Goal: Task Accomplishment & Management: Use online tool/utility

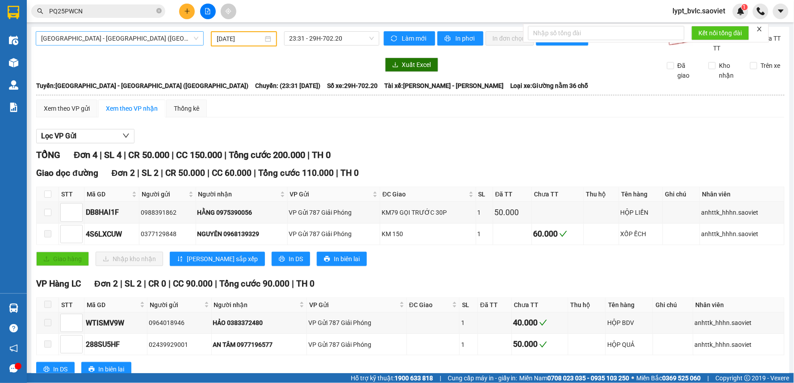
click at [113, 41] on span "Hà Nội - Lào Cai - Sapa (Giường)" at bounding box center [119, 38] width 157 height 13
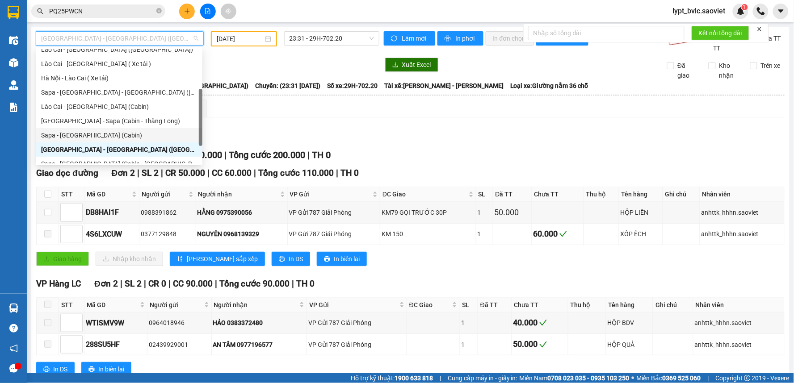
scroll to position [71, 0]
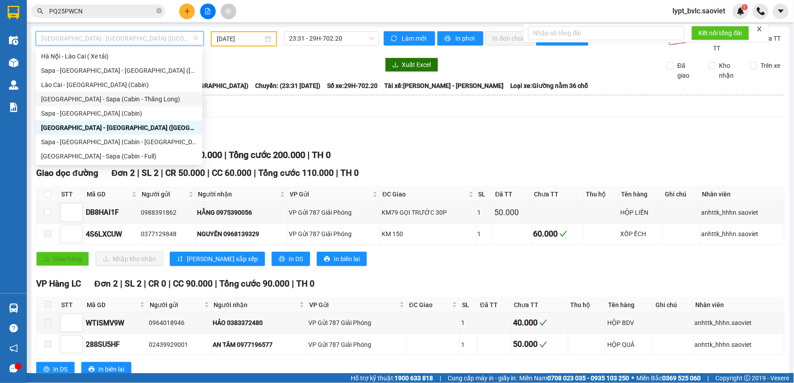
click at [108, 95] on div "Hà Nội - Sapa (Cabin - Thăng Long)" at bounding box center [119, 99] width 156 height 10
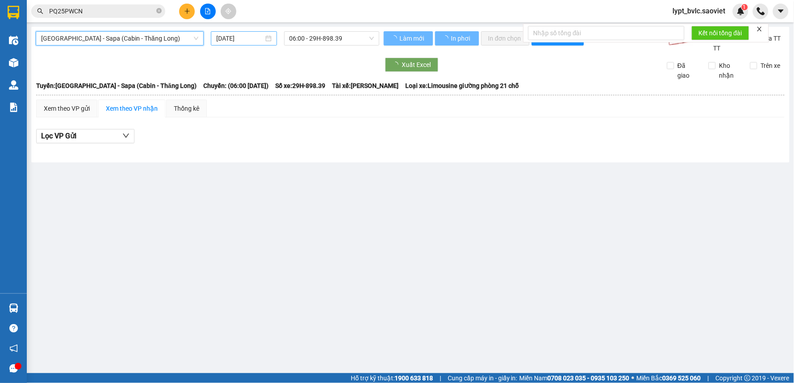
click at [256, 39] on input "[DATE]" at bounding box center [239, 38] width 47 height 10
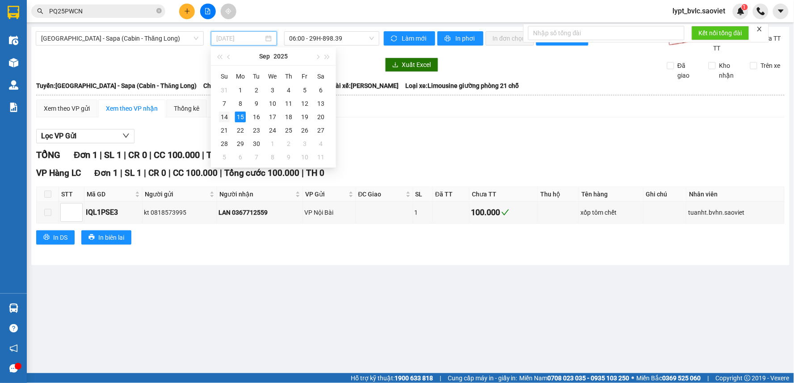
click at [222, 118] on div "14" at bounding box center [224, 117] width 11 height 11
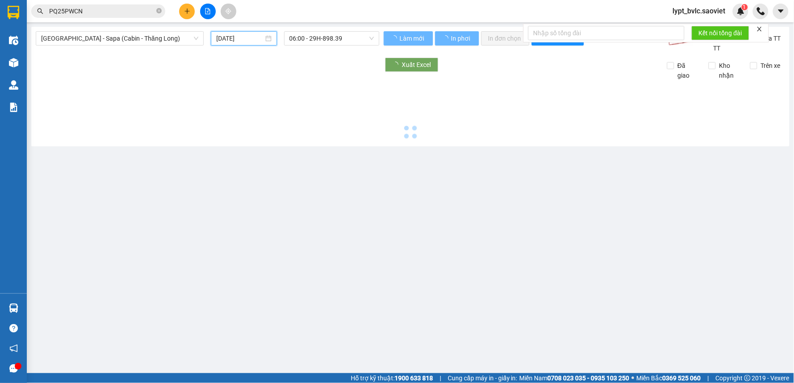
type input "14/09/2025"
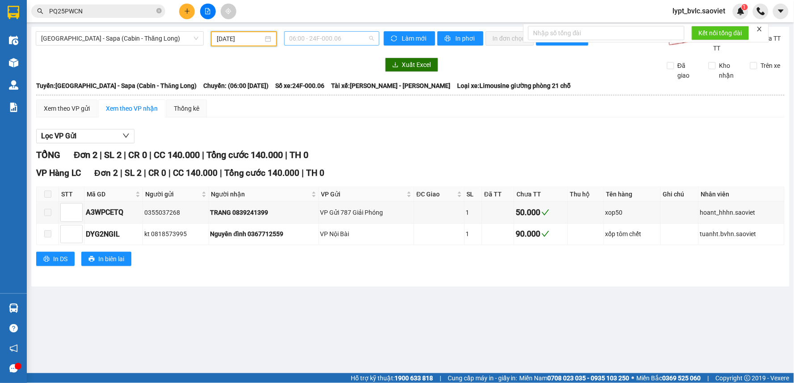
click at [336, 38] on span "06:00 - 24F-000.06" at bounding box center [331, 38] width 84 height 13
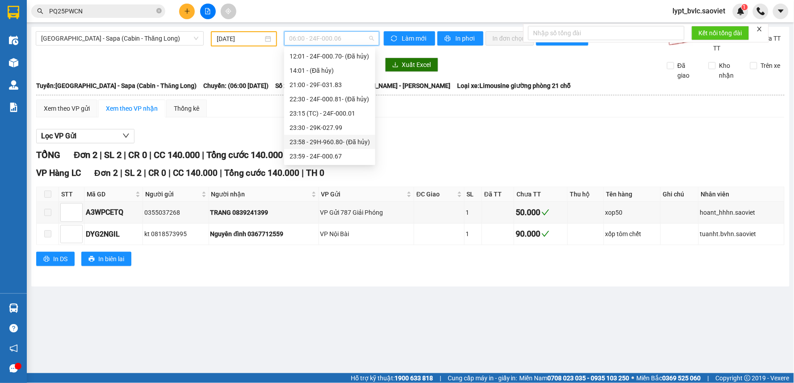
scroll to position [36, 0]
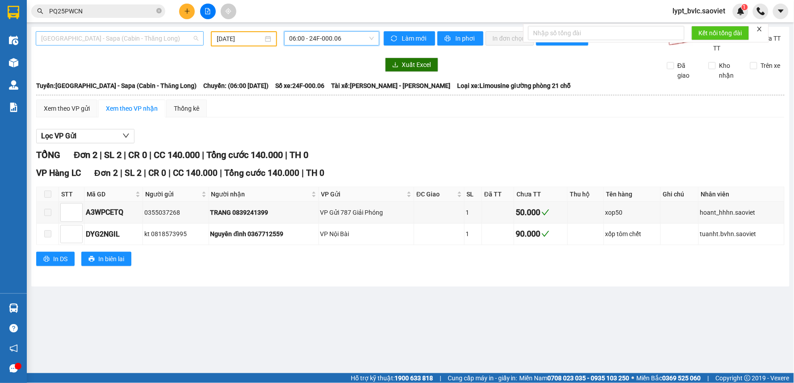
click at [110, 36] on span "Hà Nội - Sapa (Cabin - Thăng Long)" at bounding box center [119, 38] width 157 height 13
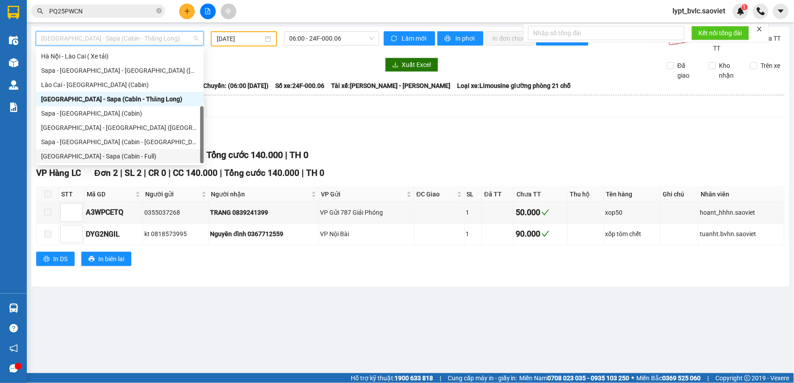
click at [118, 154] on div "[GEOGRAPHIC_DATA] - Sapa (Cabin - Full)" at bounding box center [119, 156] width 157 height 10
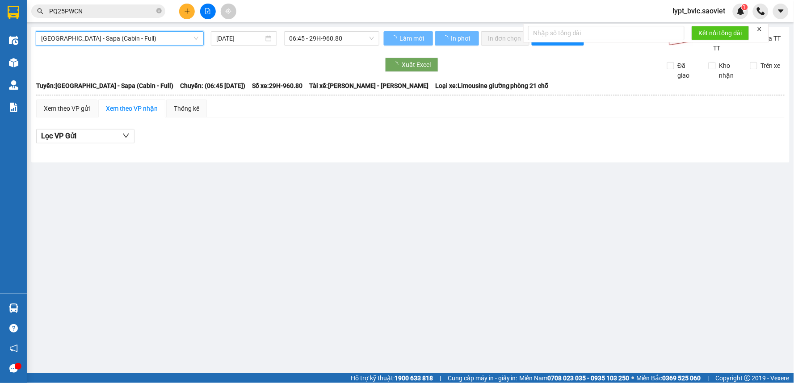
click at [244, 43] on input "[DATE]" at bounding box center [239, 38] width 47 height 10
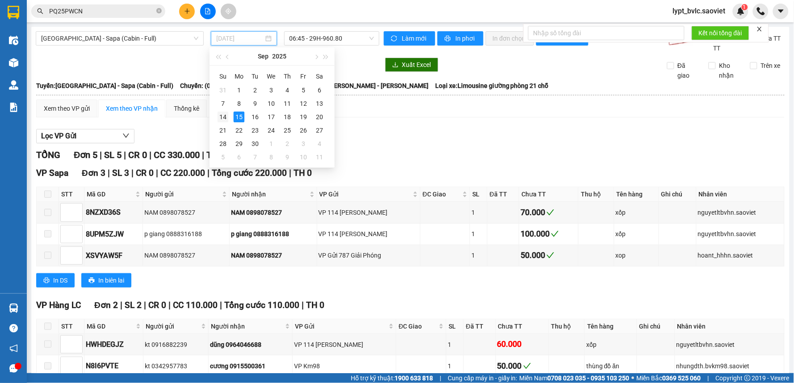
click at [217, 120] on td "14" at bounding box center [223, 116] width 16 height 13
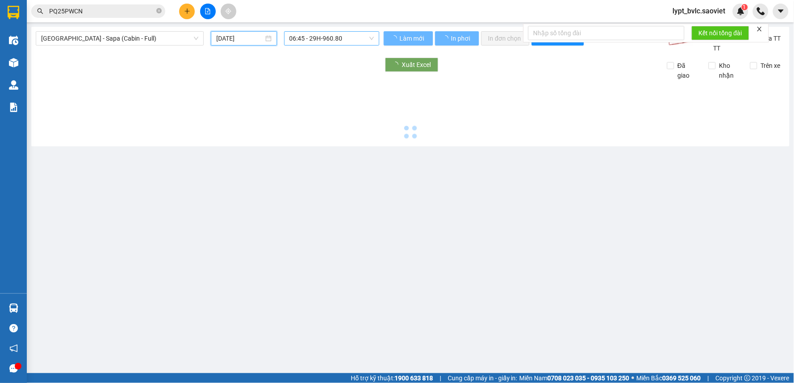
type input "14/09/2025"
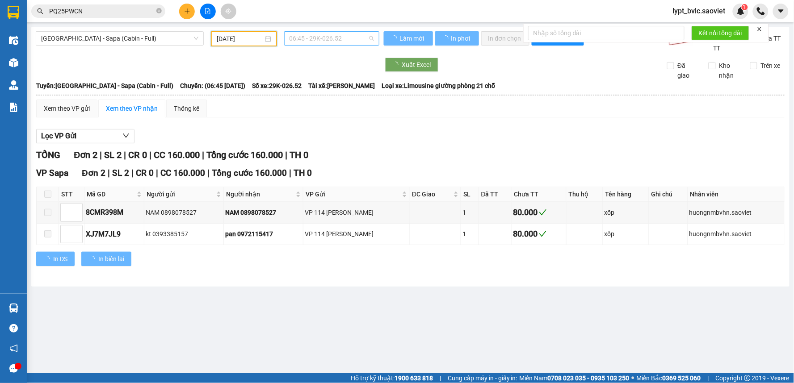
click at [325, 41] on span "06:45 - 29K-026.52" at bounding box center [331, 38] width 84 height 13
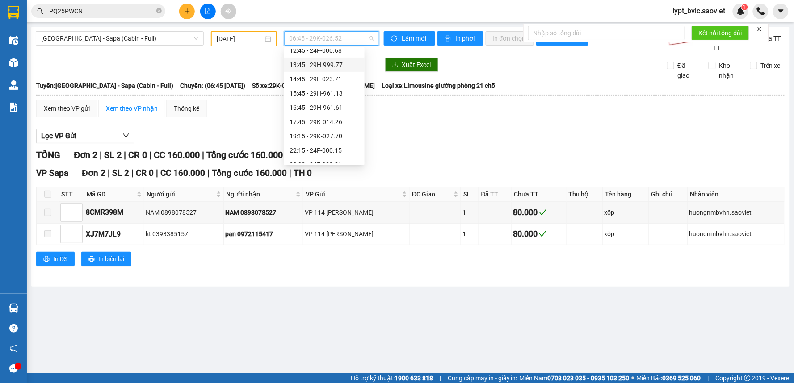
scroll to position [113, 0]
click at [335, 121] on div "17:45 - 29K-014.26" at bounding box center [324, 114] width 80 height 14
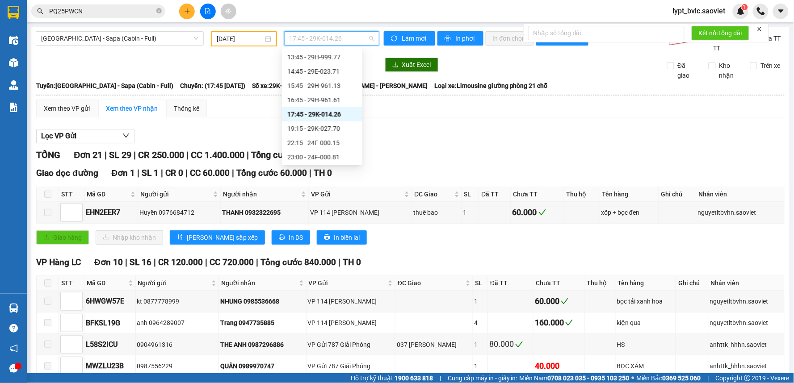
drag, startPoint x: 337, startPoint y: 38, endPoint x: 336, endPoint y: 56, distance: 18.3
click at [337, 39] on span "17:45 - 29K-014.26" at bounding box center [331, 38] width 84 height 13
click at [315, 125] on div "19:15 - 29K-027.70" at bounding box center [322, 129] width 70 height 10
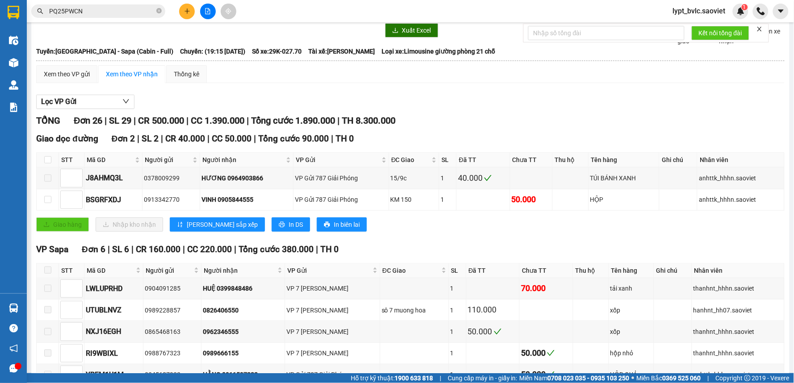
scroll to position [50, 0]
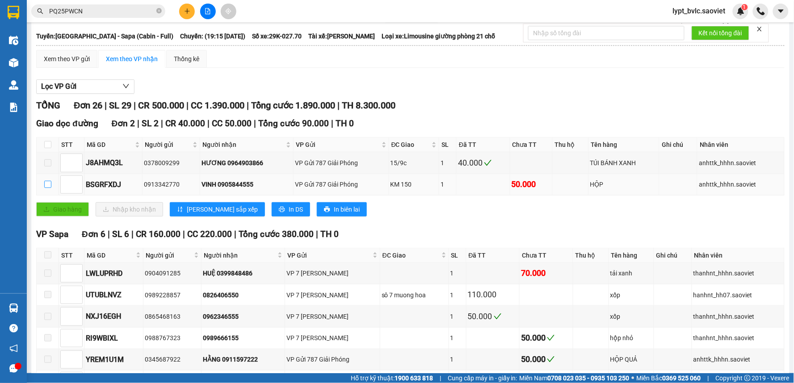
click at [50, 185] on input "checkbox" at bounding box center [47, 184] width 7 height 7
checkbox input "true"
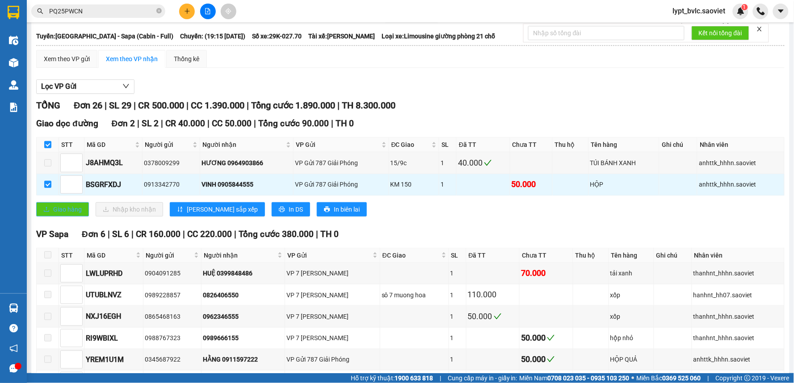
click at [82, 216] on button "Giao hàng" at bounding box center [62, 209] width 53 height 14
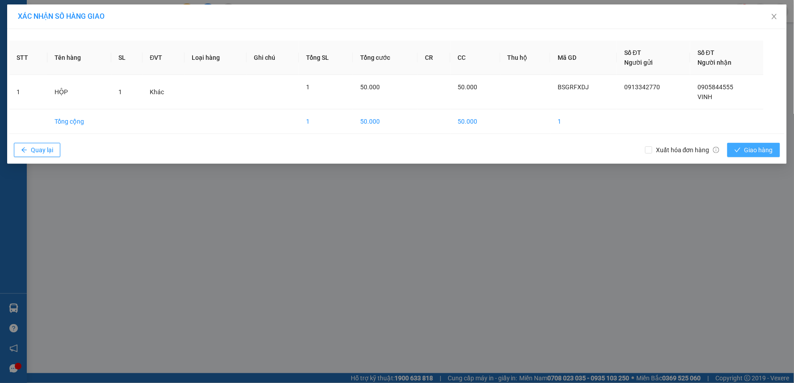
click at [755, 150] on span "Giao hàng" at bounding box center [758, 150] width 29 height 10
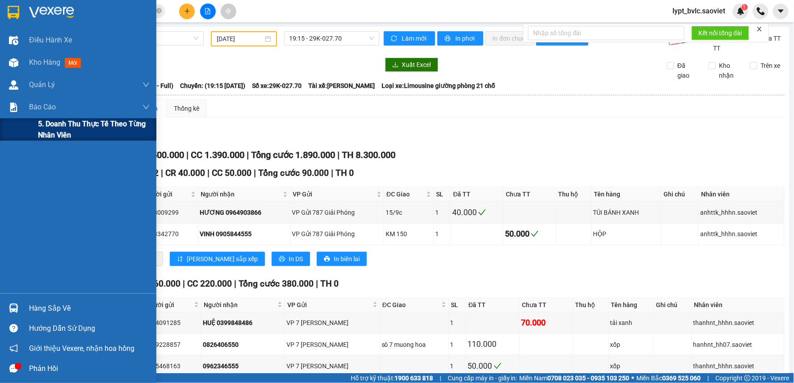
click at [69, 131] on span "5. Doanh thu thực tế theo từng nhân viên" at bounding box center [94, 129] width 112 height 22
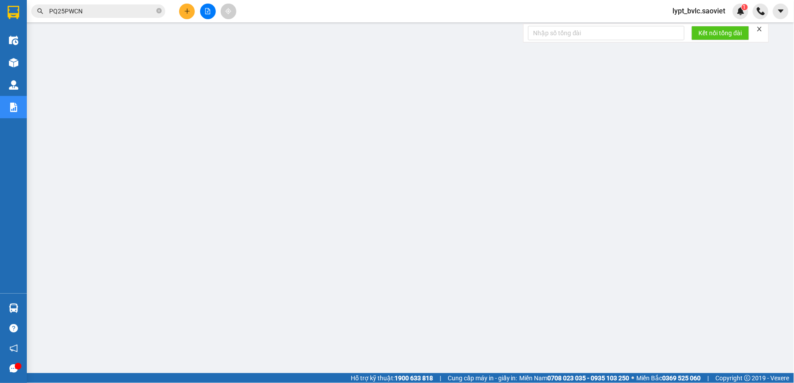
click at [699, 10] on span "lypt_bvlc.saoviet" at bounding box center [698, 10] width 67 height 11
click at [697, 29] on span "Đăng xuất" at bounding box center [704, 28] width 48 height 10
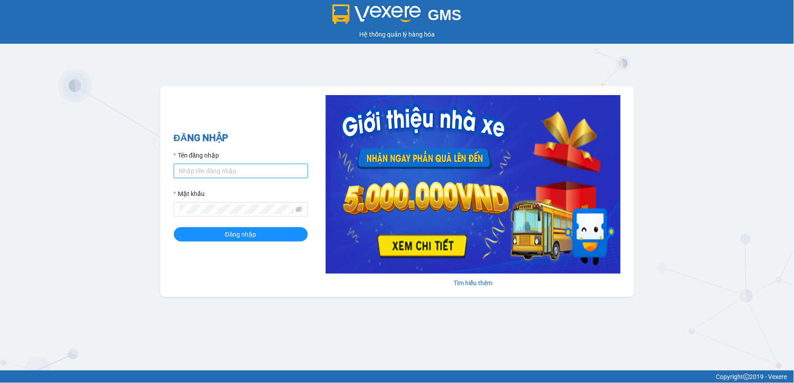
click at [269, 171] on input "Tên đăng nhập" at bounding box center [241, 171] width 134 height 14
type input "trangdt_hhlc.saoviet"
click at [244, 204] on span at bounding box center [241, 209] width 134 height 14
click at [174, 227] on button "Đăng nhập" at bounding box center [241, 234] width 134 height 14
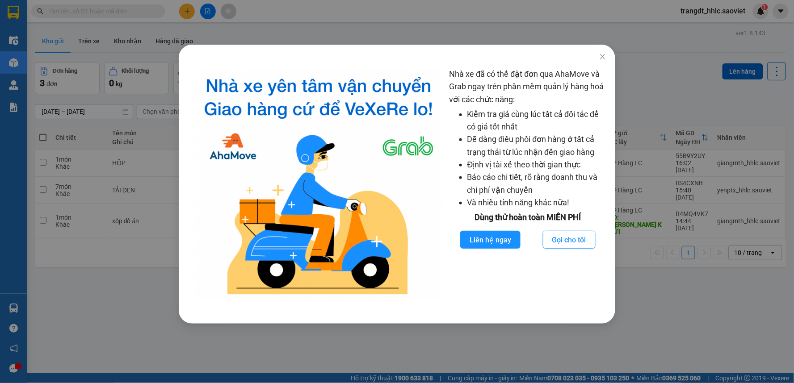
click at [443, 32] on div "Nhà xe đã có thể đặt đơn qua AhaMove và Grab ngay trên phần mềm quản lý hàng ho…" at bounding box center [397, 191] width 794 height 383
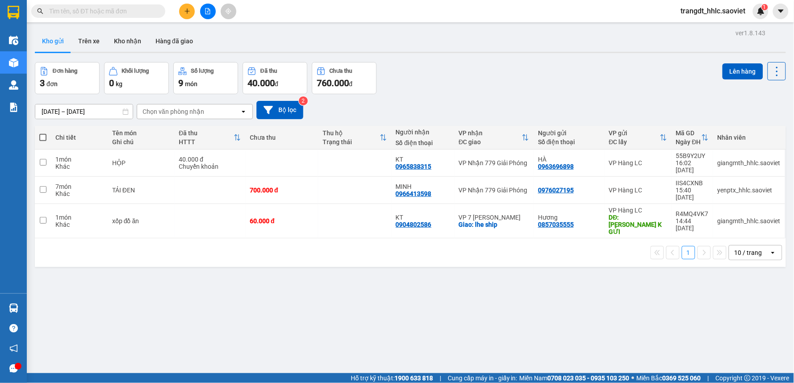
click at [71, 8] on input "text" at bounding box center [101, 11] width 105 height 10
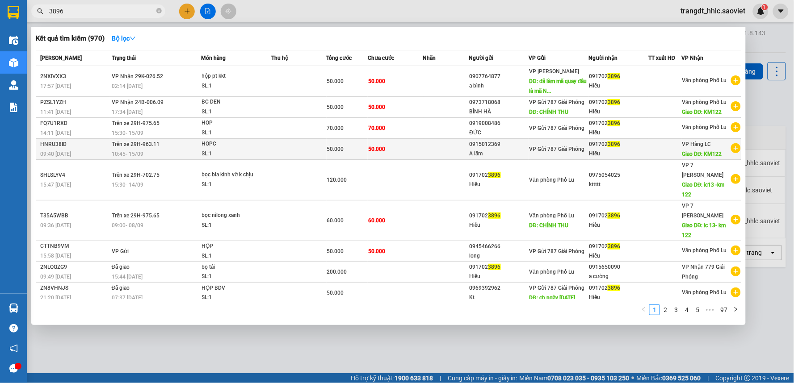
type input "3896"
click at [271, 147] on td at bounding box center [298, 149] width 55 height 21
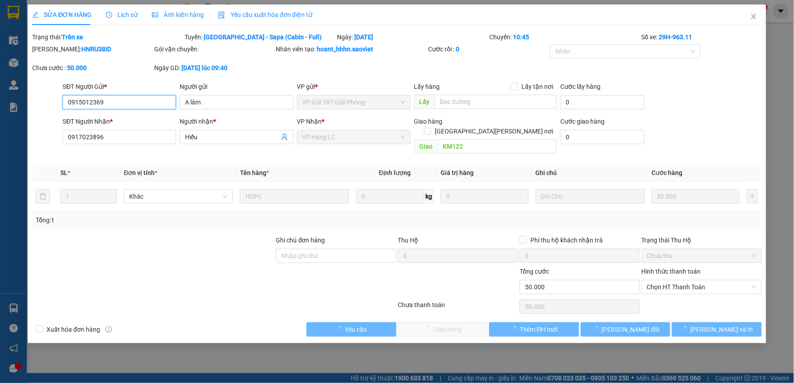
type input "0915012369"
type input "A lâm"
type input "0917023896"
type input "Hiếu"
type input "KM122"
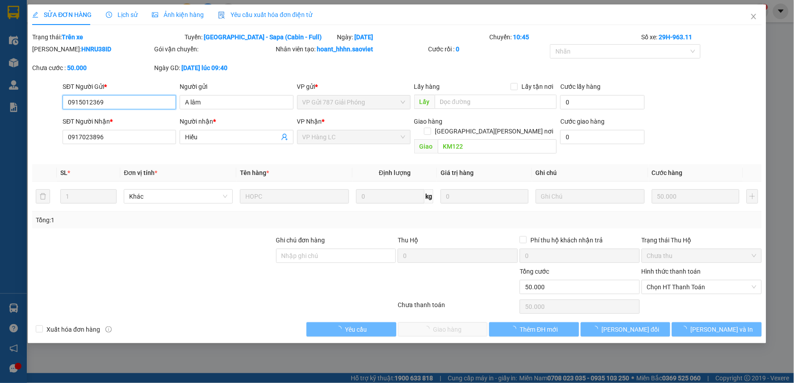
type input "50.000"
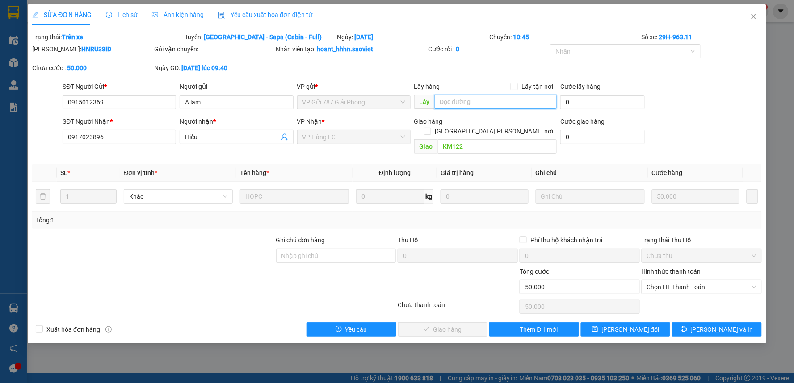
click at [455, 104] on input "text" at bounding box center [496, 102] width 122 height 14
type input "h"
type input "chuyển vp lu"
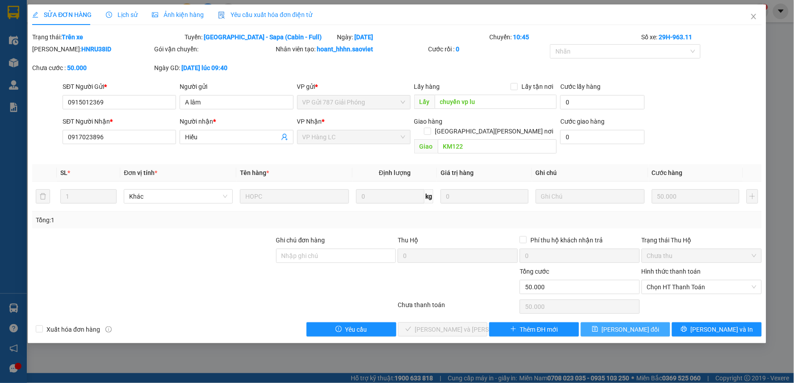
click at [630, 325] on span "[PERSON_NAME] đổi" at bounding box center [631, 330] width 58 height 10
